Goal: Use online tool/utility

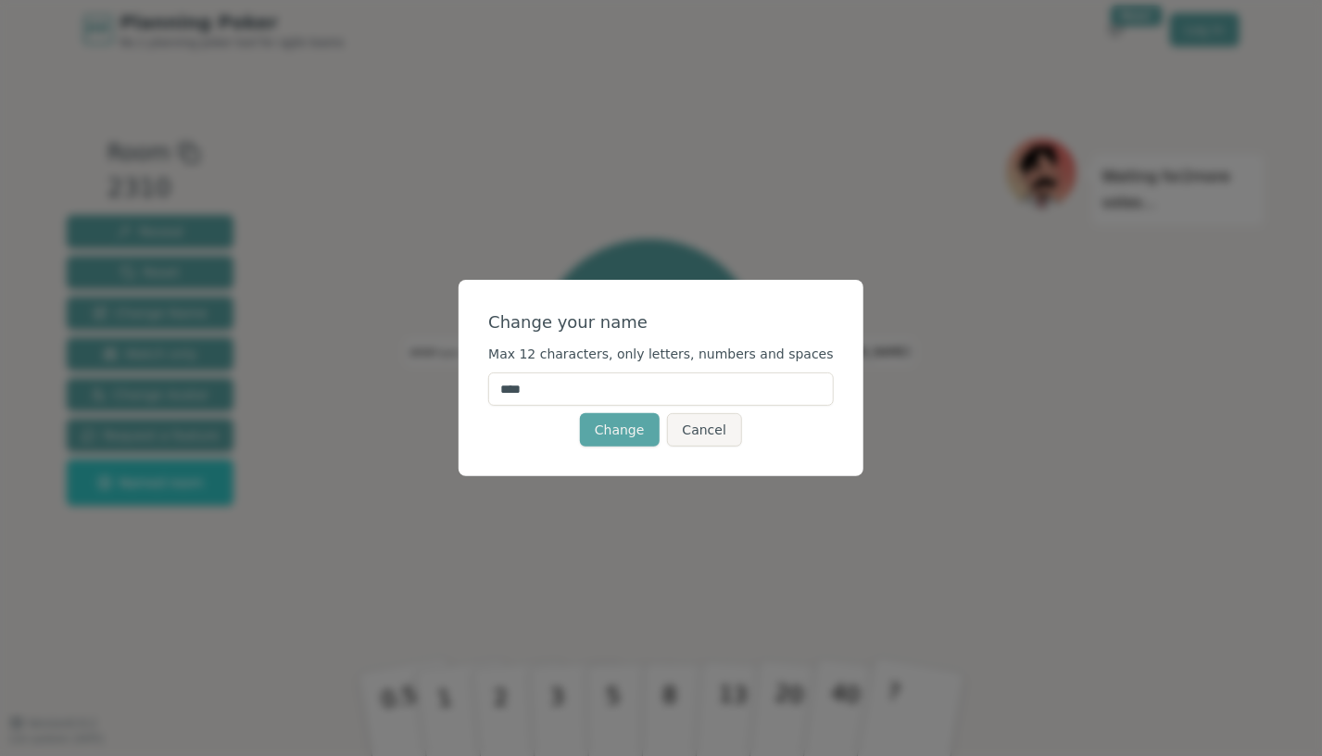
click at [547, 391] on input "****" at bounding box center [661, 389] width 346 height 33
type input "******"
click at [618, 433] on button "Change" at bounding box center [620, 429] width 80 height 33
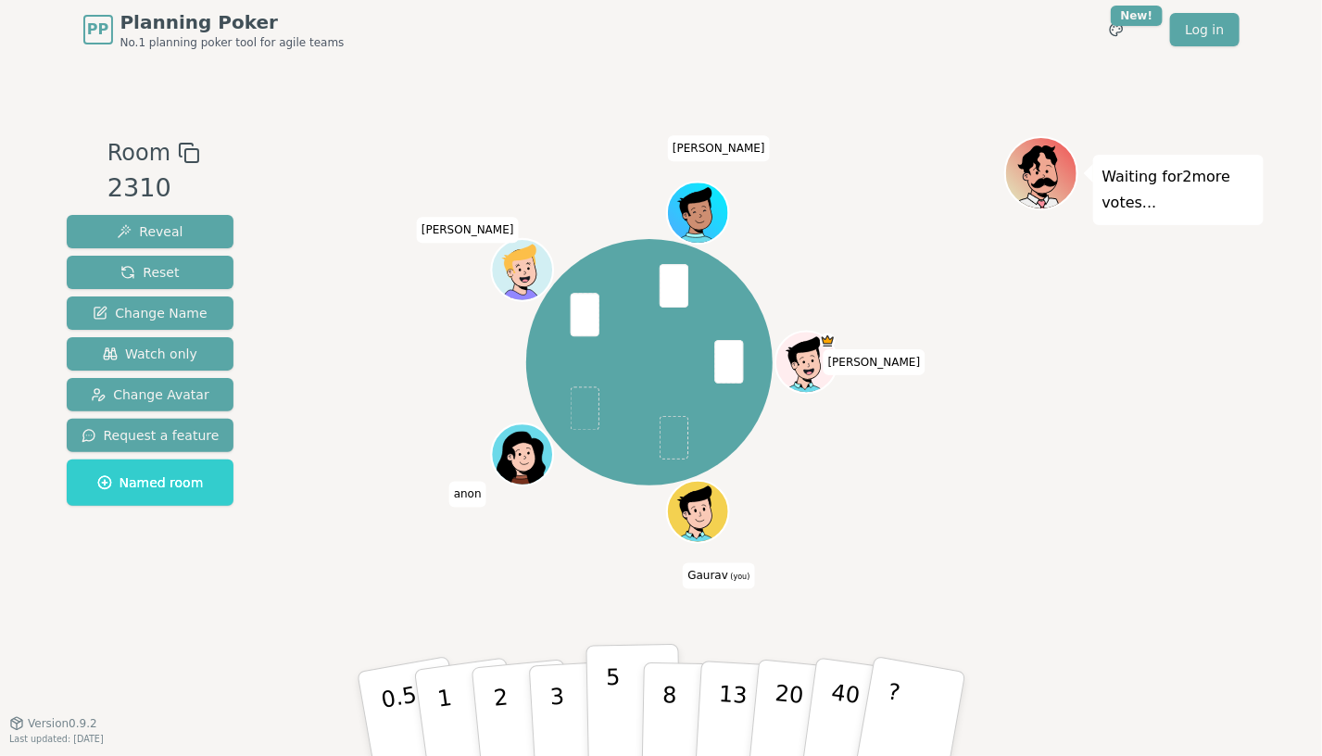
click at [601, 705] on button "5" at bounding box center [633, 714] width 95 height 141
click at [550, 694] on p "3" at bounding box center [558, 715] width 20 height 101
click at [601, 689] on button "5" at bounding box center [633, 714] width 95 height 141
click at [562, 703] on button "3" at bounding box center [577, 714] width 101 height 145
click at [564, 707] on button "3" at bounding box center [577, 714] width 101 height 145
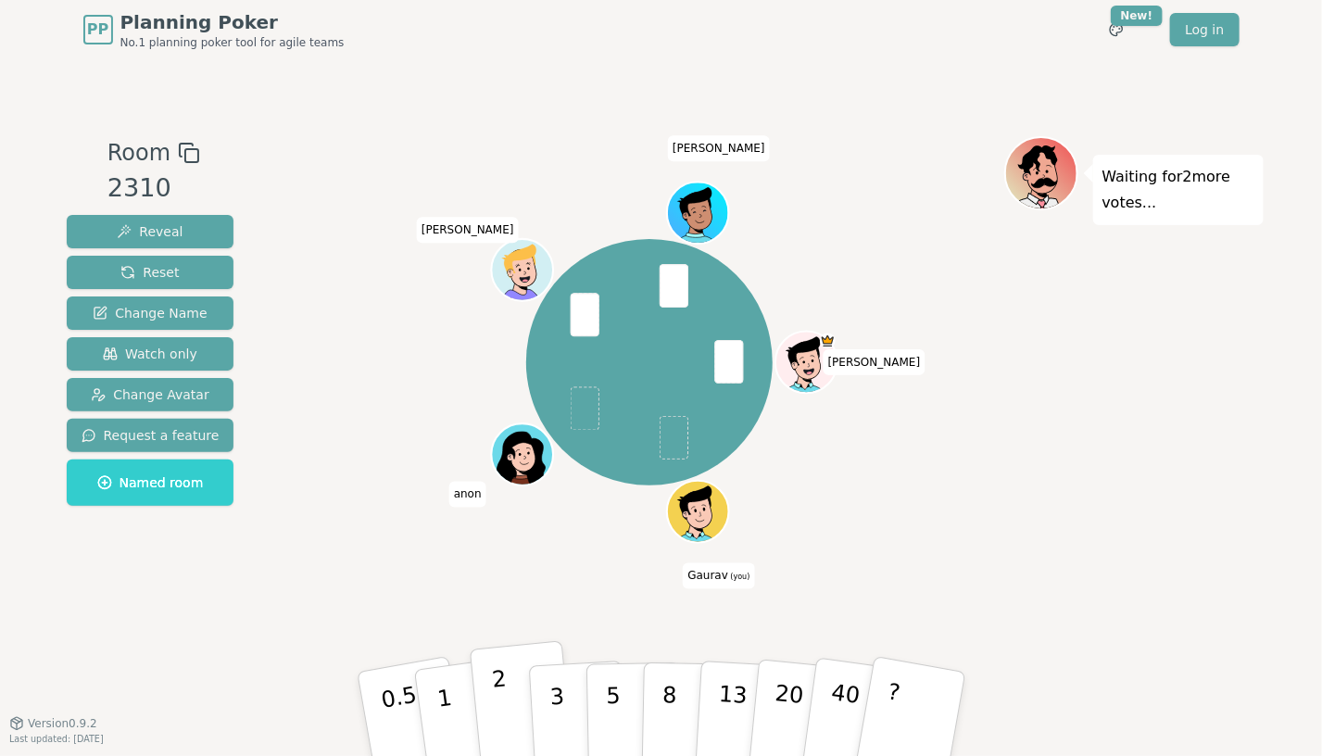
click at [515, 692] on button "2" at bounding box center [522, 714] width 106 height 147
click at [498, 694] on p "2" at bounding box center [502, 716] width 24 height 101
click at [438, 703] on p "1" at bounding box center [447, 716] width 28 height 101
click at [504, 700] on p "2" at bounding box center [502, 716] width 24 height 101
